Goal: Answer question/provide support: Answer question/provide support

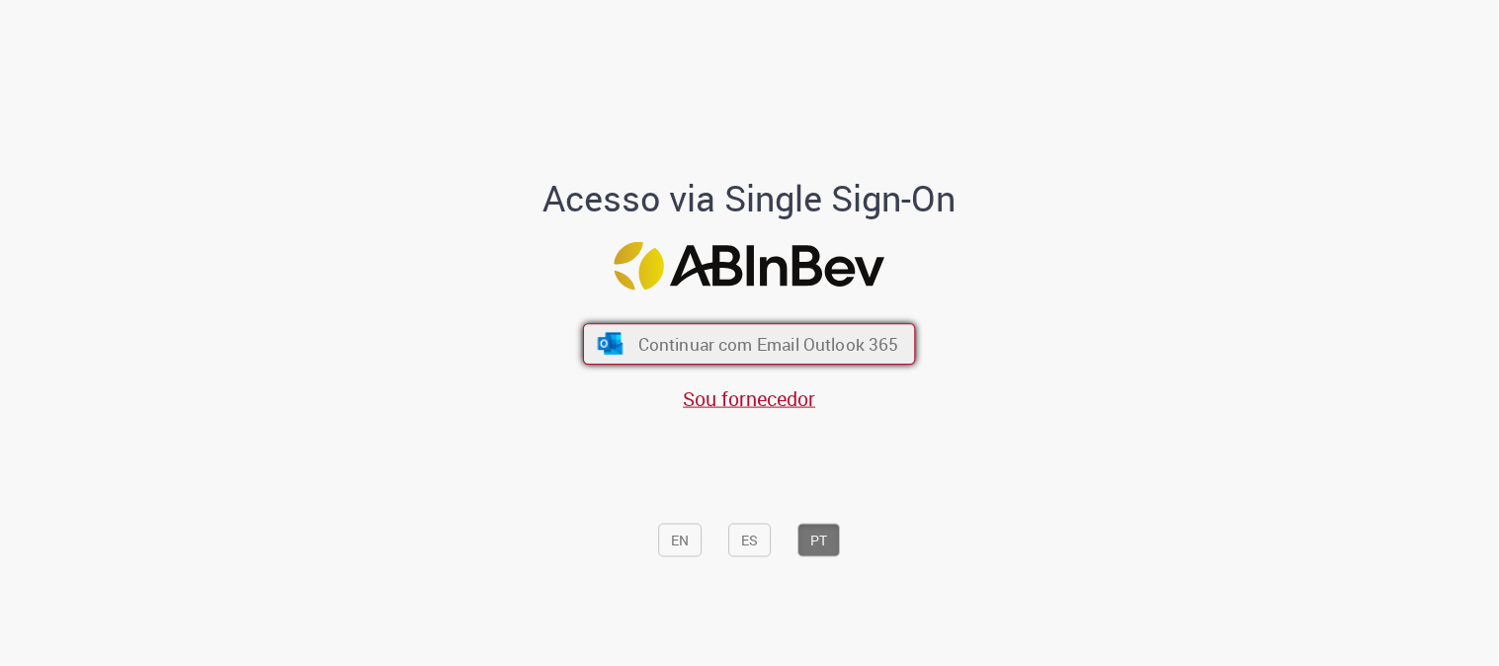
click at [843, 331] on button "Continuar com Email Outlook 365" at bounding box center [749, 344] width 333 height 42
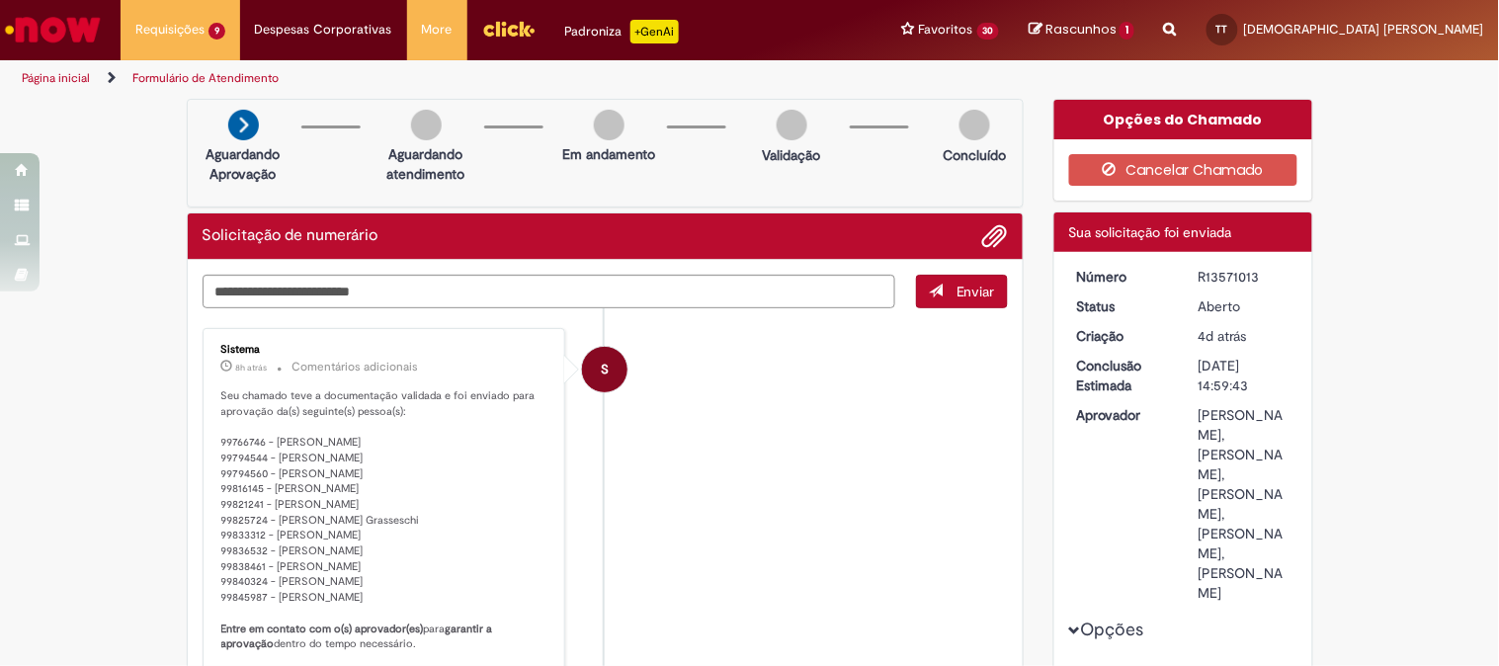
click at [1237, 269] on div "R13571013" at bounding box center [1245, 277] width 92 height 20
copy div "R13571013"
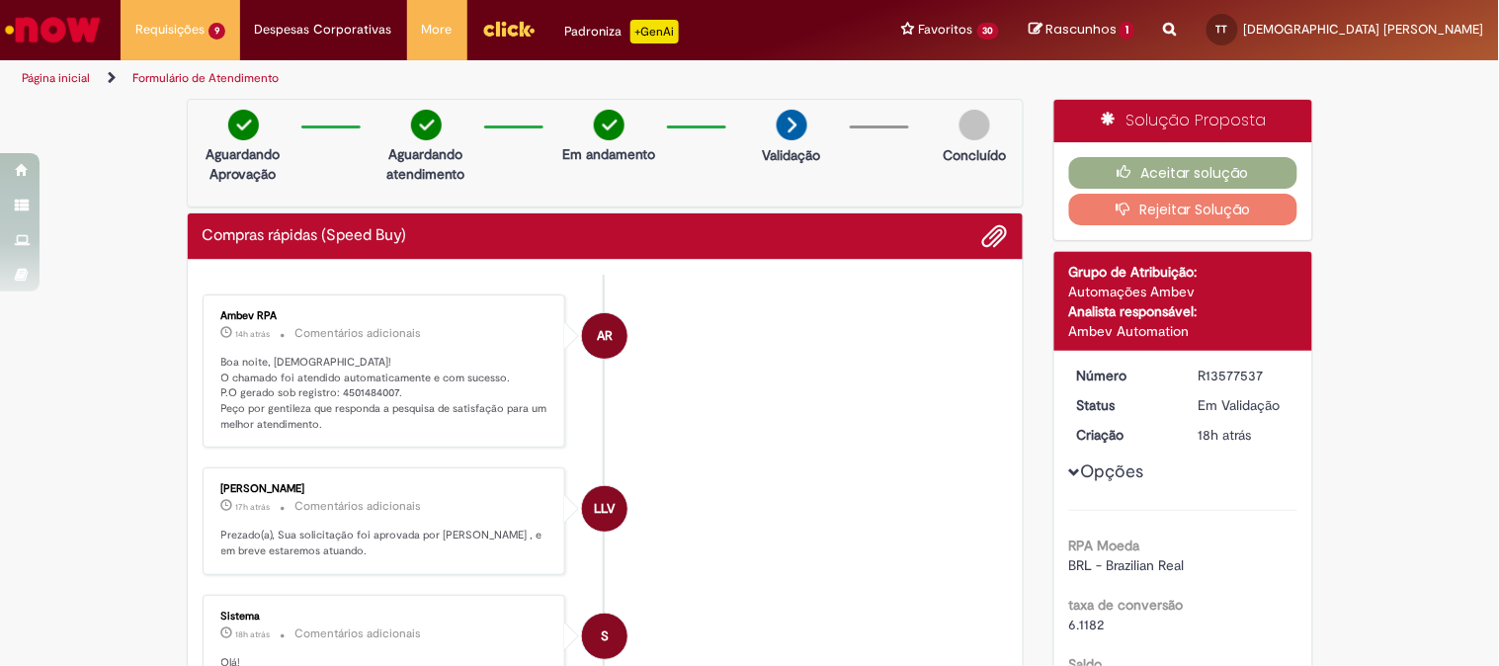
click at [380, 390] on p "Boa noite, Thais! O chamado foi atendido automaticamente e com sucesso. P.O ger…" at bounding box center [385, 394] width 329 height 78
copy p "4501484007"
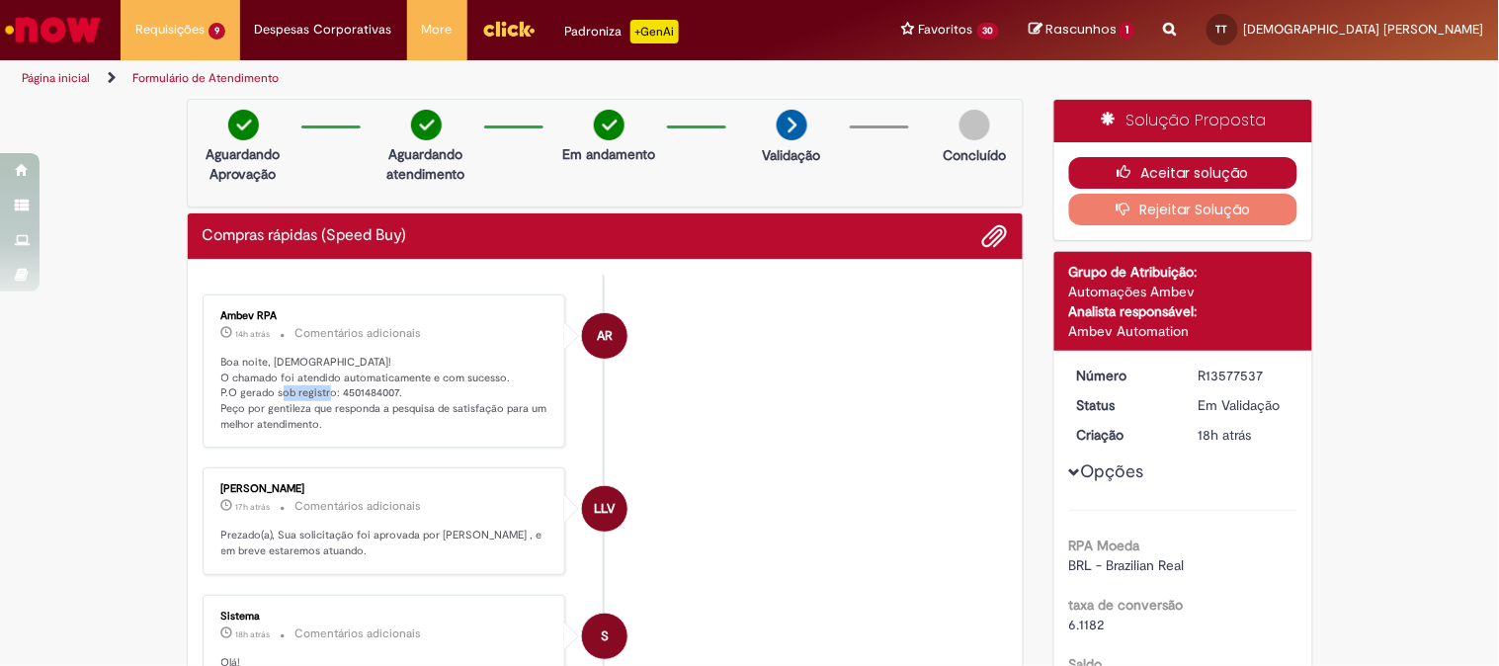
click at [1219, 175] on button "Aceitar solução" at bounding box center [1183, 173] width 228 height 32
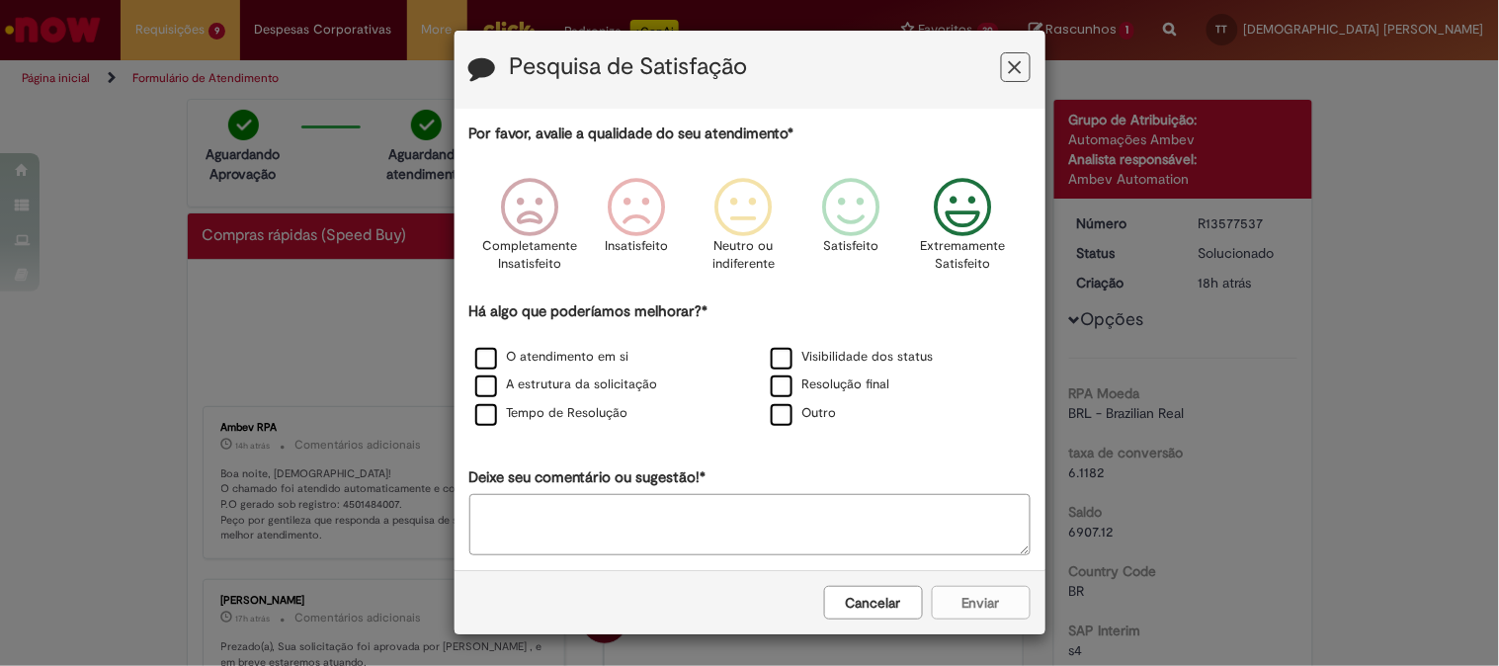
click at [956, 209] on icon "Feedback" at bounding box center [963, 207] width 74 height 59
click at [550, 357] on label "O atendimento em si" at bounding box center [552, 357] width 154 height 19
drag, startPoint x: 792, startPoint y: 379, endPoint x: 837, endPoint y: 419, distance: 60.2
click at [791, 377] on div "Resolução final" at bounding box center [898, 386] width 292 height 25
click at [774, 391] on label "Resolução final" at bounding box center [831, 385] width 120 height 19
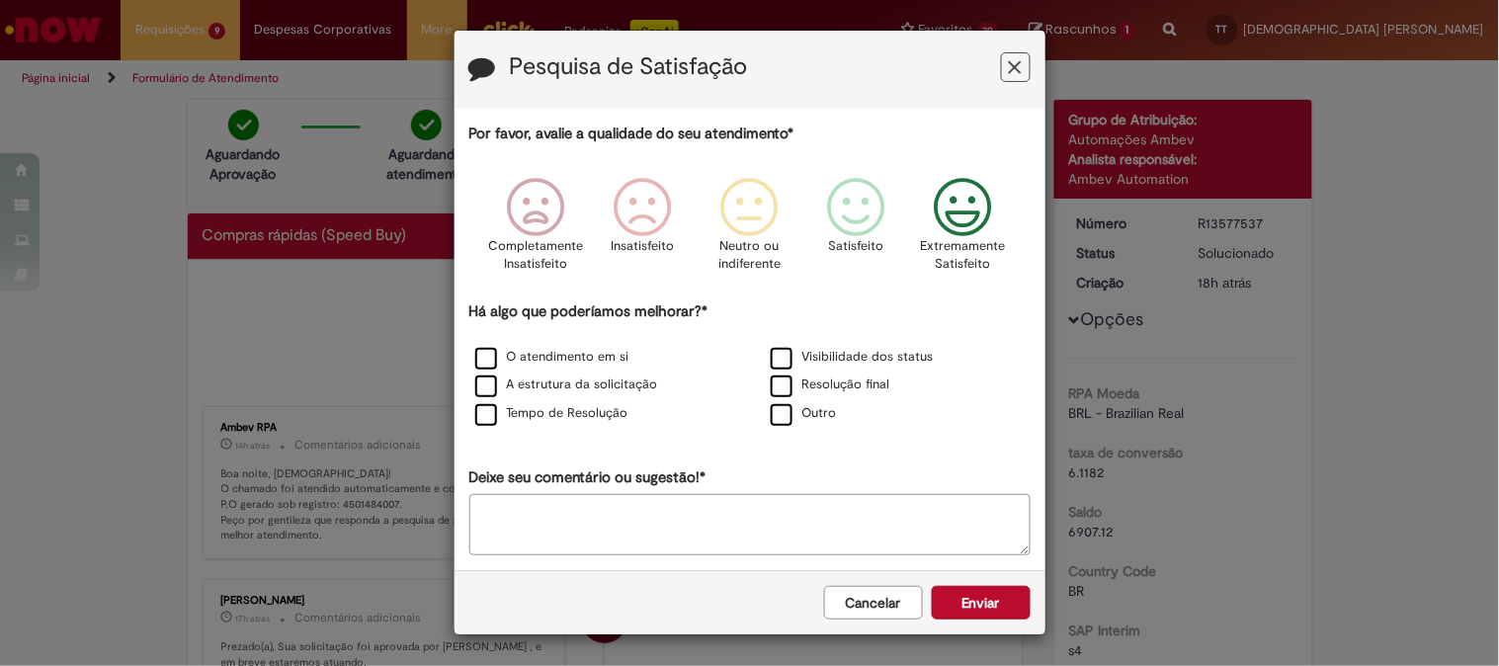
click at [964, 606] on button "Enviar" at bounding box center [981, 603] width 99 height 34
